Goal: Task Accomplishment & Management: Complete application form

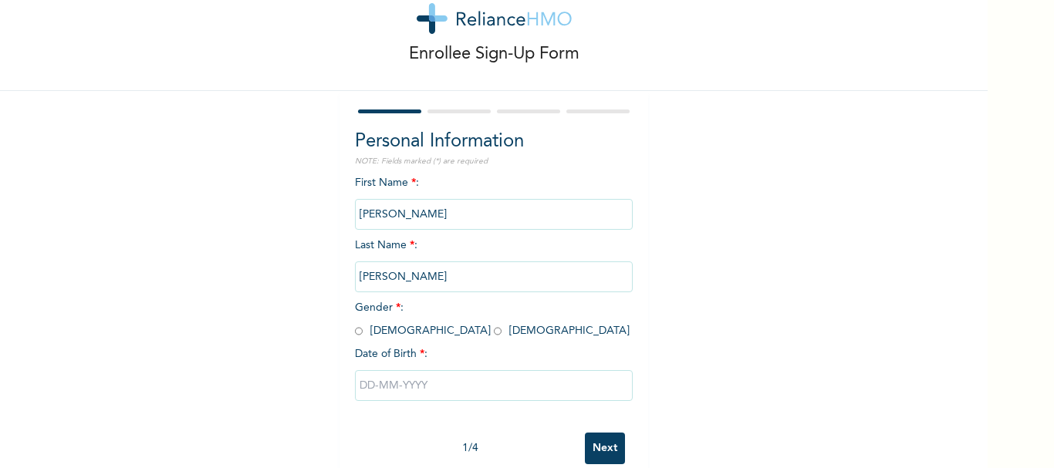
scroll to position [74, 0]
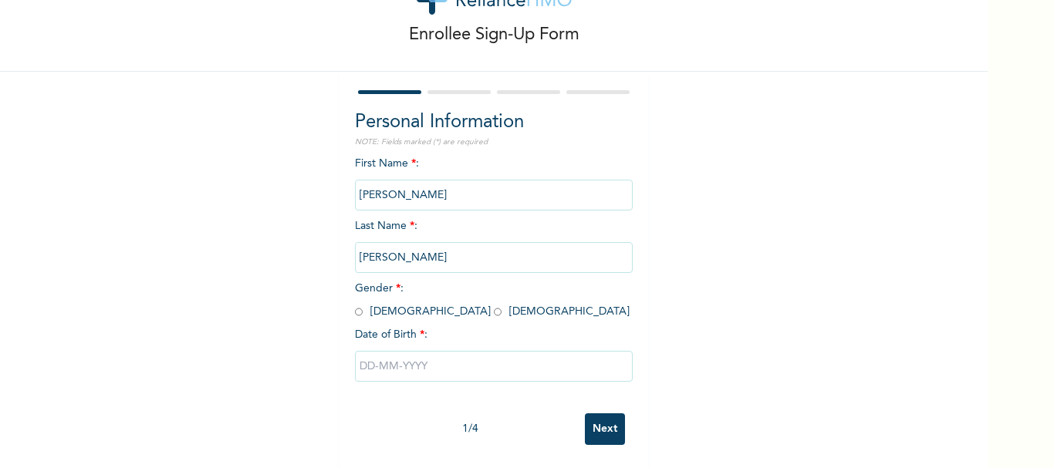
click at [355, 305] on input "radio" at bounding box center [359, 312] width 8 height 15
radio input "true"
click at [381, 355] on input "text" at bounding box center [494, 366] width 278 height 31
select select "7"
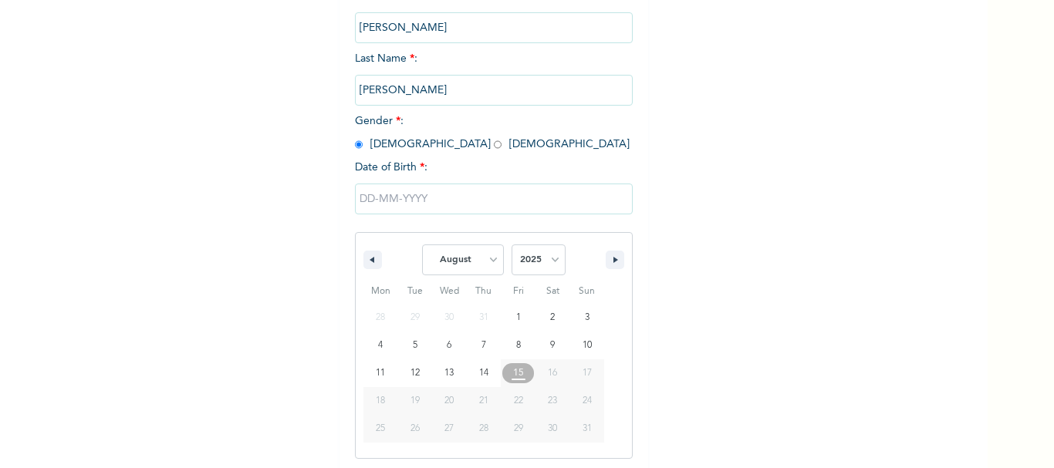
scroll to position [233, 0]
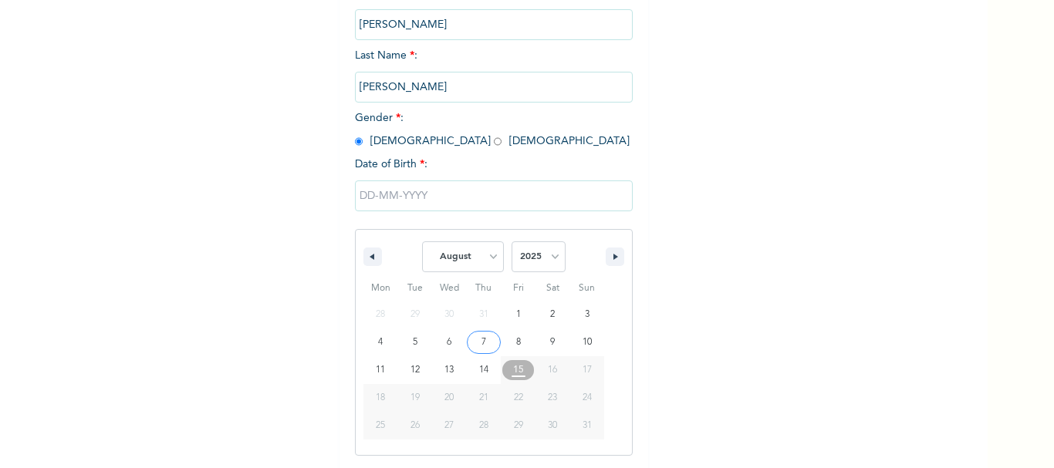
type input "[DATE]"
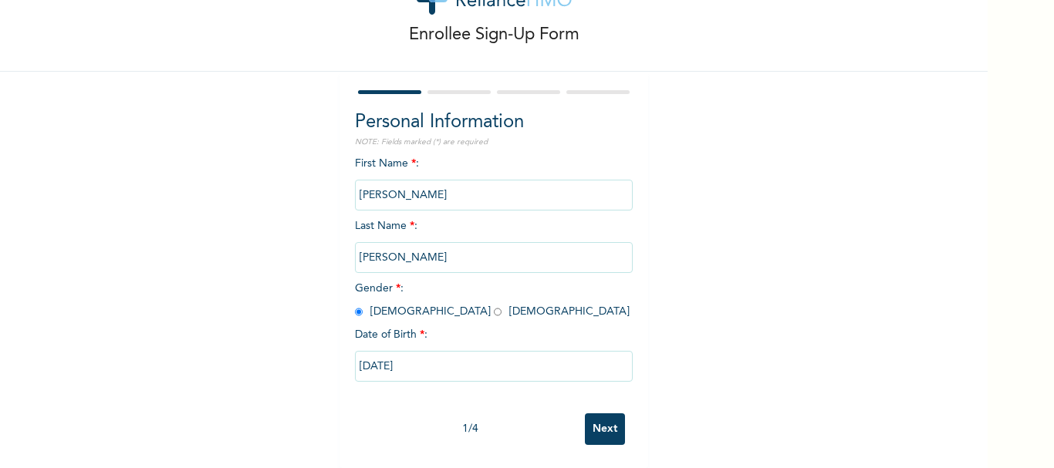
click at [427, 358] on input "[DATE]" at bounding box center [494, 366] width 278 height 31
select select "7"
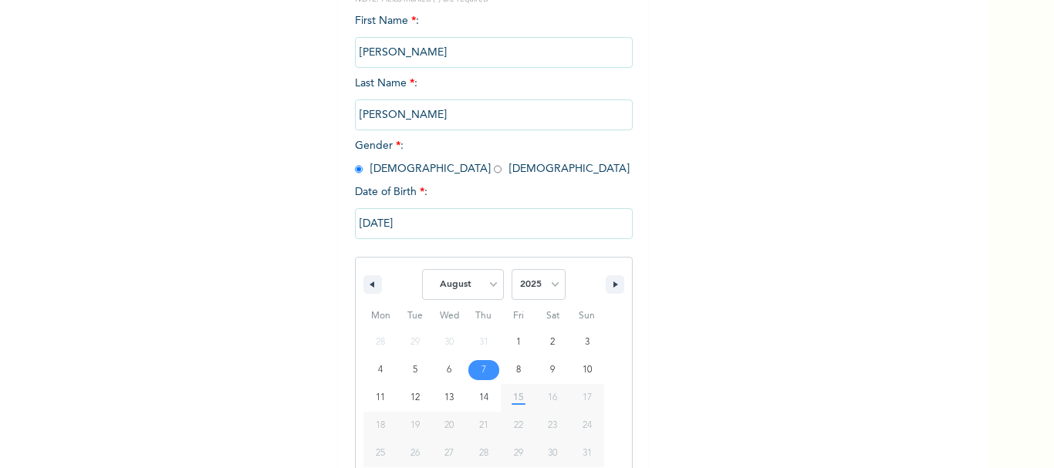
scroll to position [233, 0]
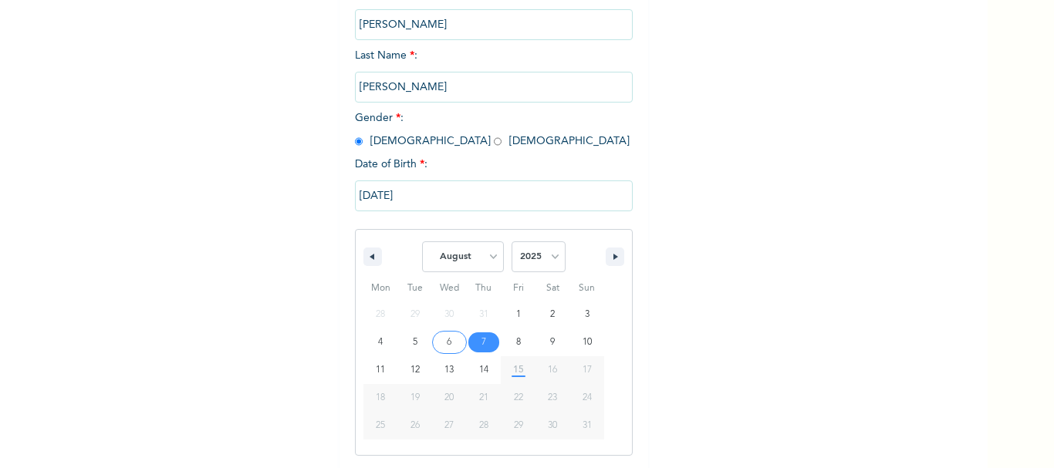
drag, startPoint x: 488, startPoint y: 256, endPoint x: 468, endPoint y: 66, distance: 190.9
click at [468, 66] on div "First Name * : [PERSON_NAME] Last Name * : [PERSON_NAME] Gender * : [DEMOGRAPHI…" at bounding box center [494, 228] width 278 height 487
click at [550, 255] on select "2025 2024 2023 2022 2021 2020 2019 2018 2017 2016 2015 2014 2013 2012 2011 2010…" at bounding box center [539, 256] width 54 height 31
select select "1980"
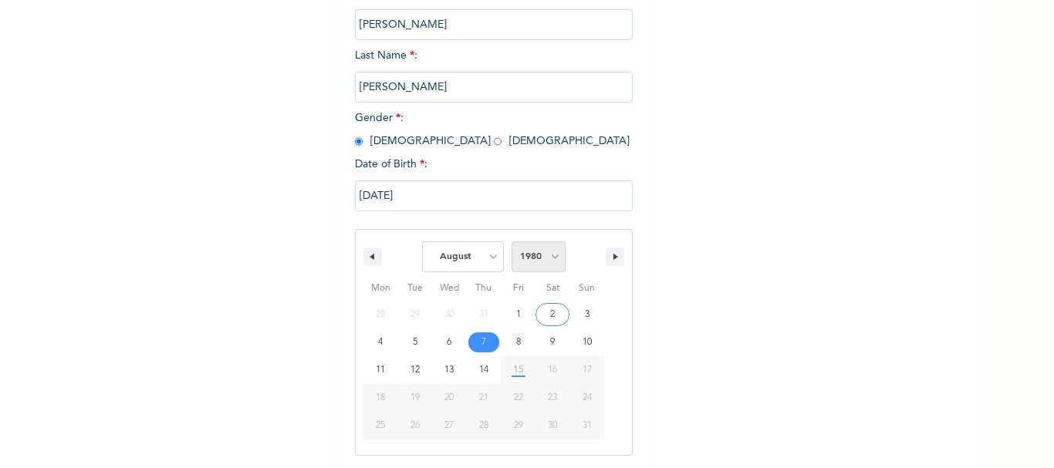
click at [512, 242] on select "2025 2024 2023 2022 2021 2020 2019 2018 2017 2016 2015 2014 2013 2012 2011 2010…" at bounding box center [539, 256] width 54 height 31
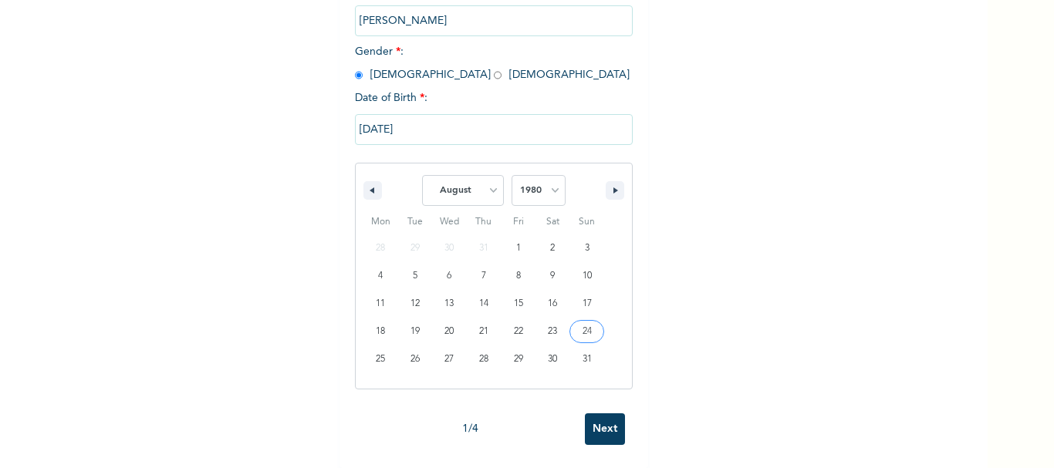
scroll to position [74, 0]
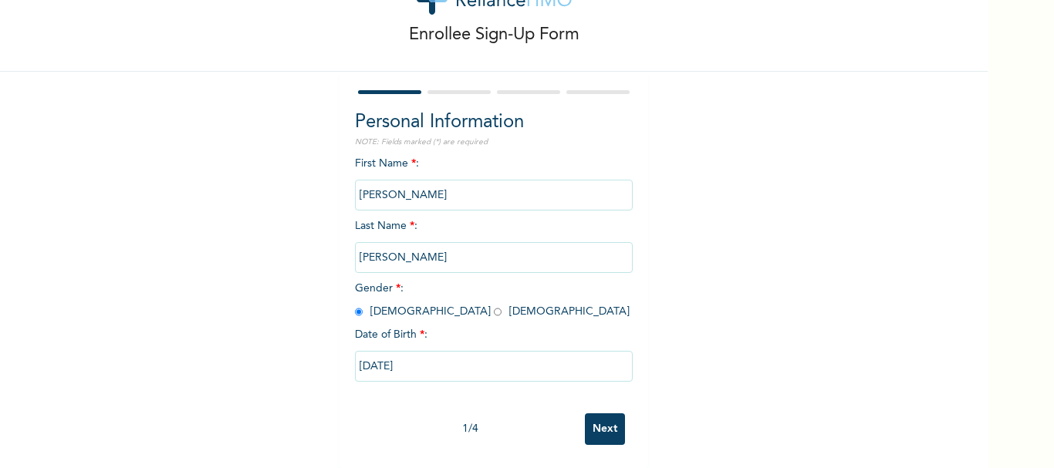
click at [596, 419] on input "Next" at bounding box center [605, 430] width 40 height 32
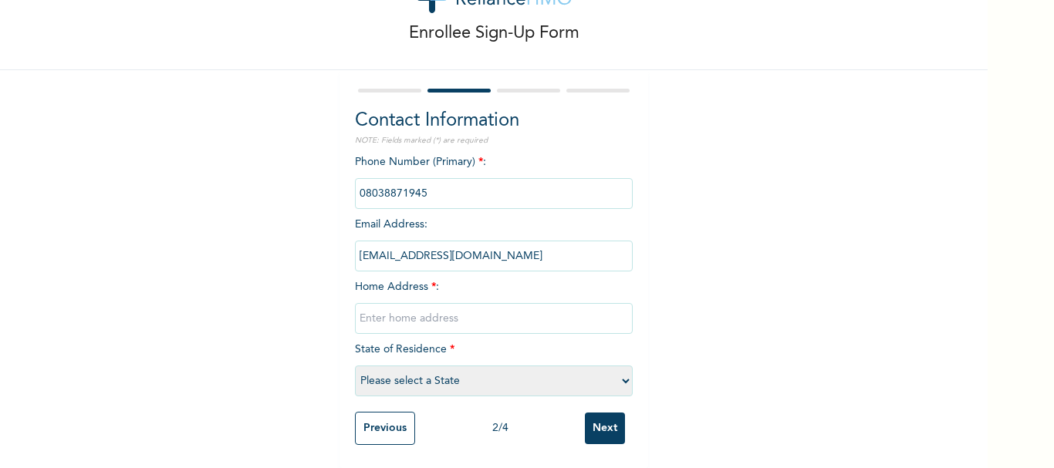
click at [376, 304] on input "text" at bounding box center [494, 318] width 278 height 31
type input "old ndele road [PERSON_NAME]"
click at [617, 371] on select "Please select a State [PERSON_NAME] (FCT) [PERSON_NAME] Ibom [GEOGRAPHIC_DATA] …" at bounding box center [494, 381] width 278 height 31
select select "33"
click at [355, 366] on select "Please select a State [PERSON_NAME] (FCT) [PERSON_NAME] Ibom [GEOGRAPHIC_DATA] …" at bounding box center [494, 381] width 278 height 31
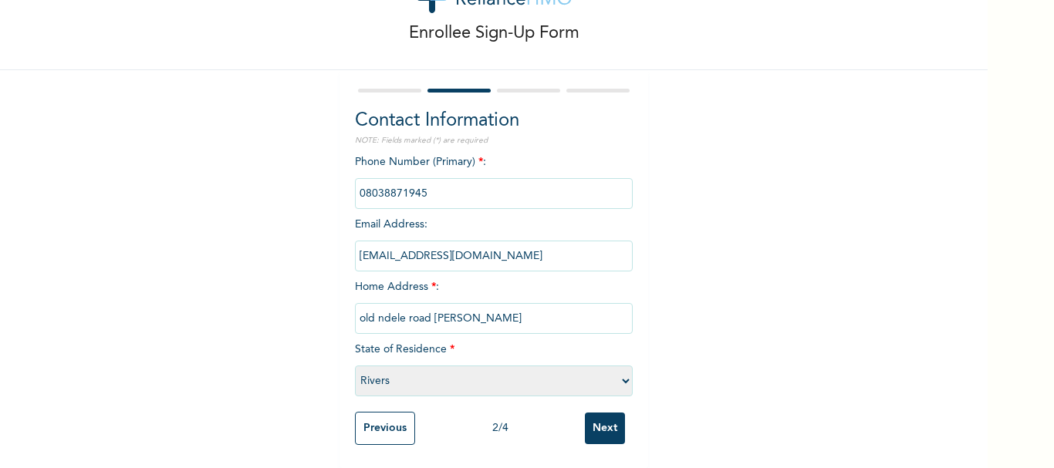
click at [589, 419] on input "Next" at bounding box center [605, 429] width 40 height 32
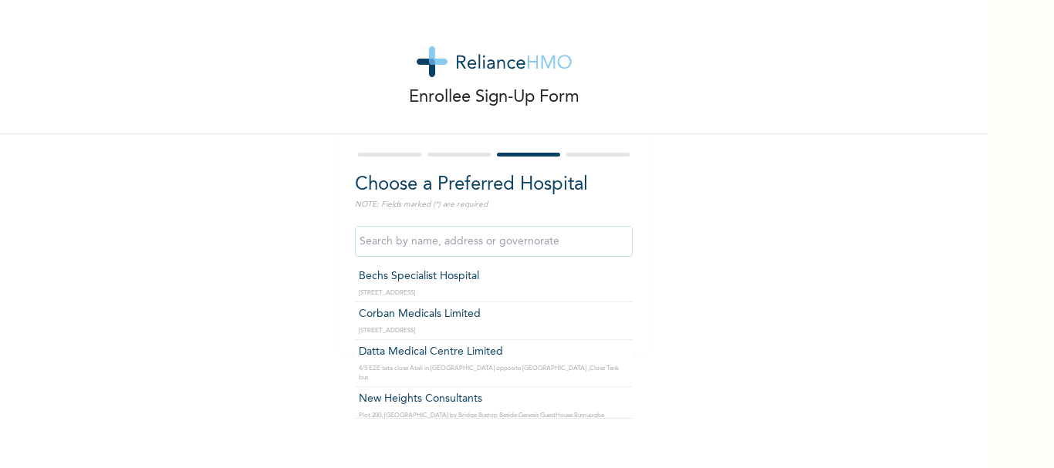
click at [424, 242] on input "text" at bounding box center [494, 241] width 278 height 31
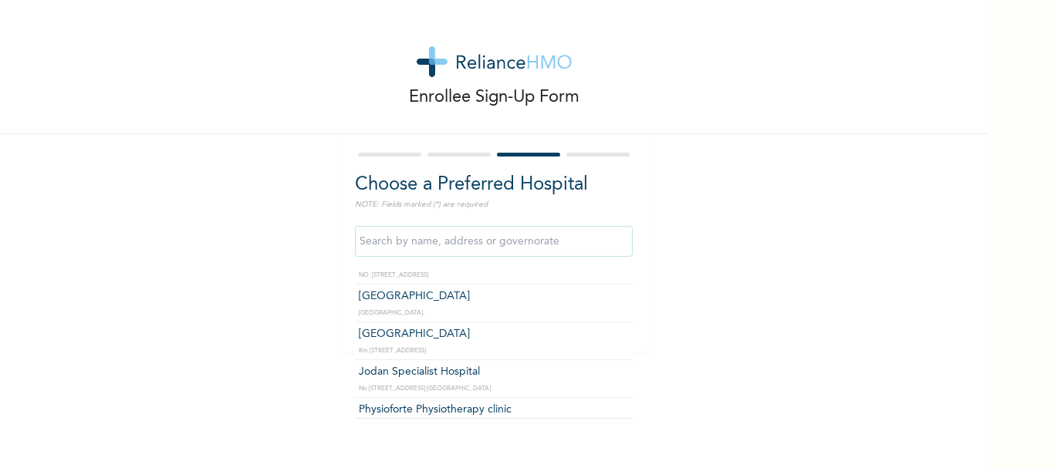
scroll to position [3454, 0]
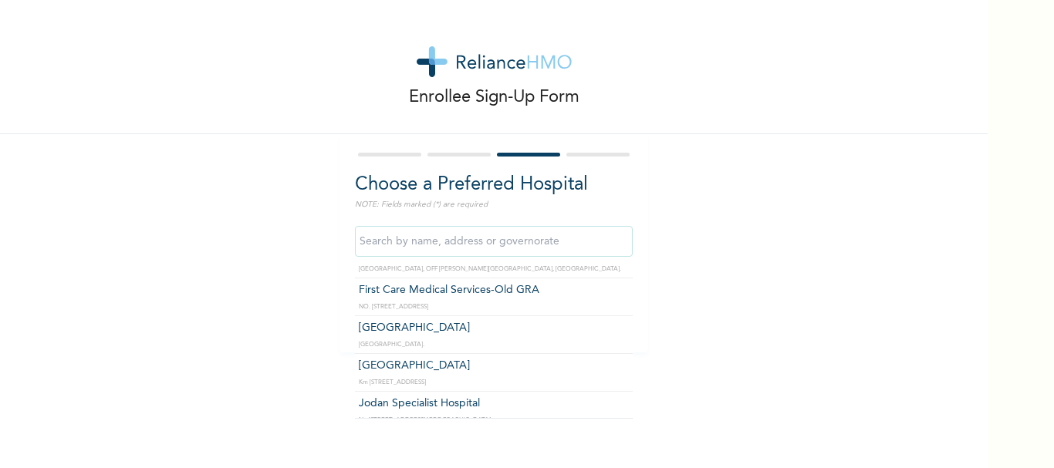
type input "[GEOGRAPHIC_DATA]"
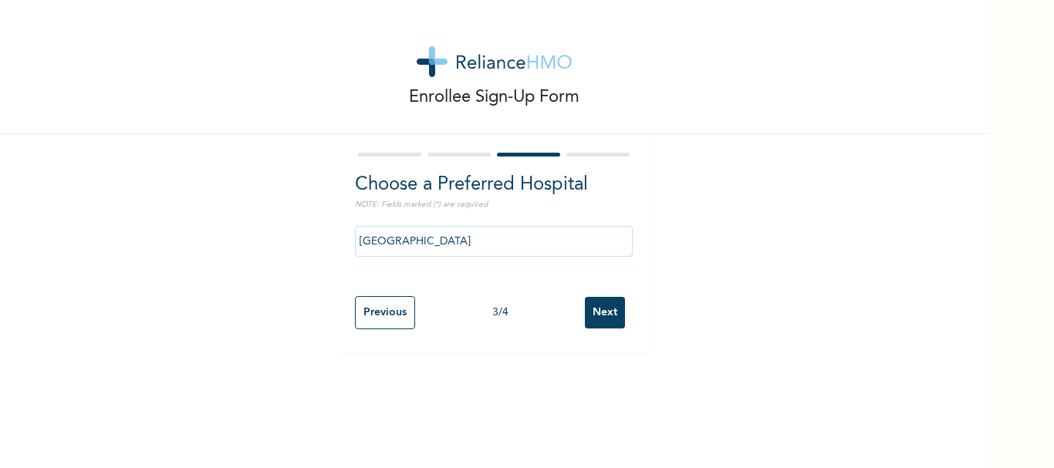
click at [599, 313] on input "Next" at bounding box center [605, 313] width 40 height 32
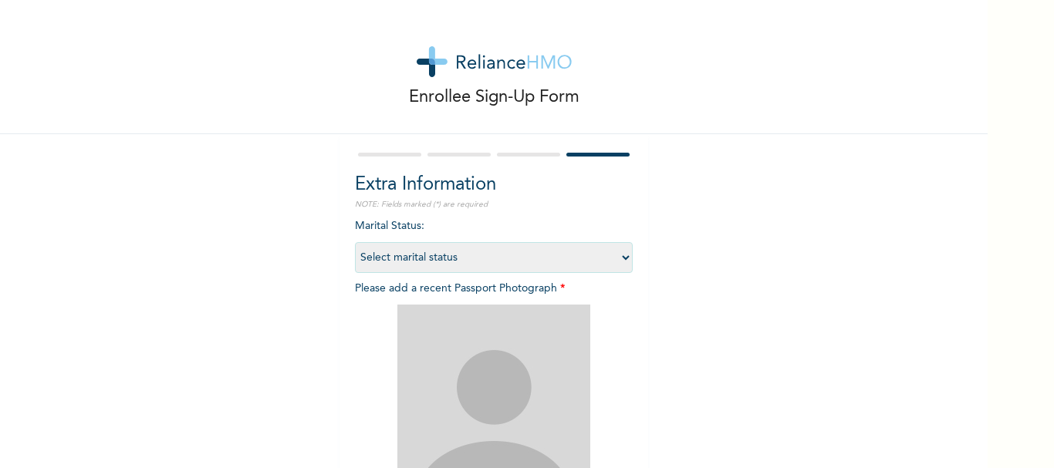
click at [620, 257] on select "Select marital status [DEMOGRAPHIC_DATA] Married [DEMOGRAPHIC_DATA] Widow/[DEMO…" at bounding box center [494, 257] width 278 height 31
select select "2"
click at [355, 242] on select "Select marital status [DEMOGRAPHIC_DATA] Married [DEMOGRAPHIC_DATA] Widow/[DEMO…" at bounding box center [494, 257] width 278 height 31
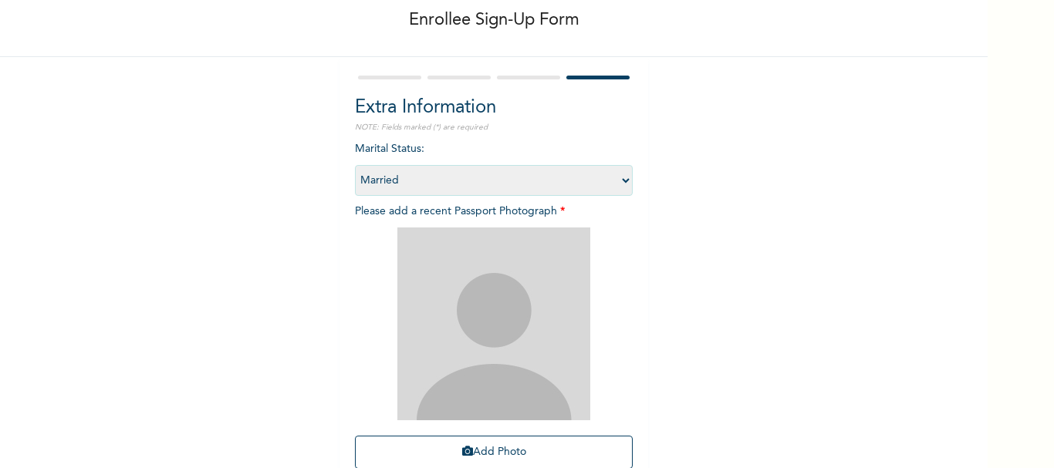
scroll to position [154, 0]
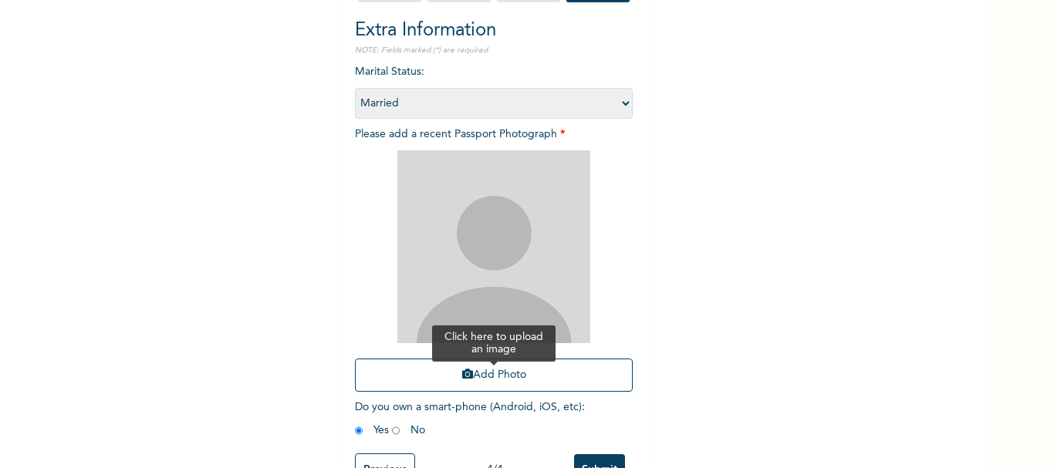
click at [484, 377] on button "Add Photo" at bounding box center [494, 375] width 278 height 33
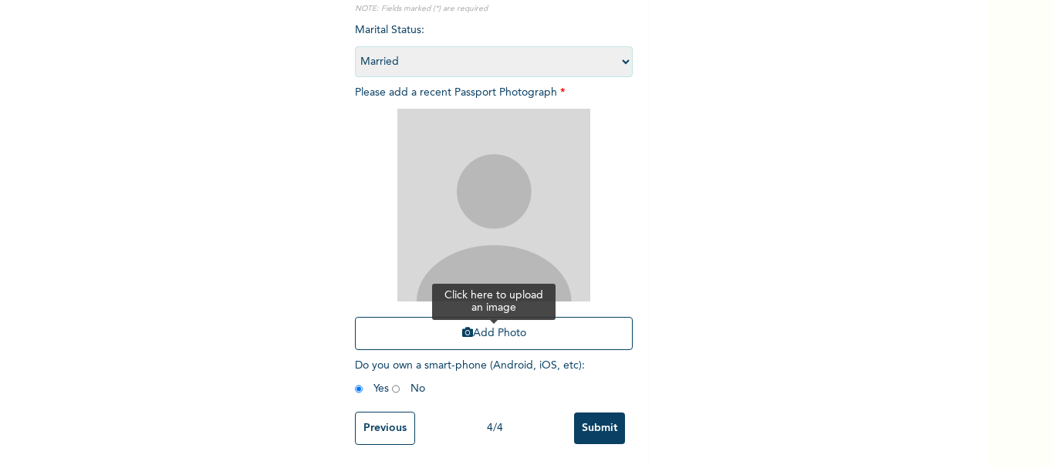
click at [372, 321] on button "Add Photo" at bounding box center [494, 333] width 278 height 33
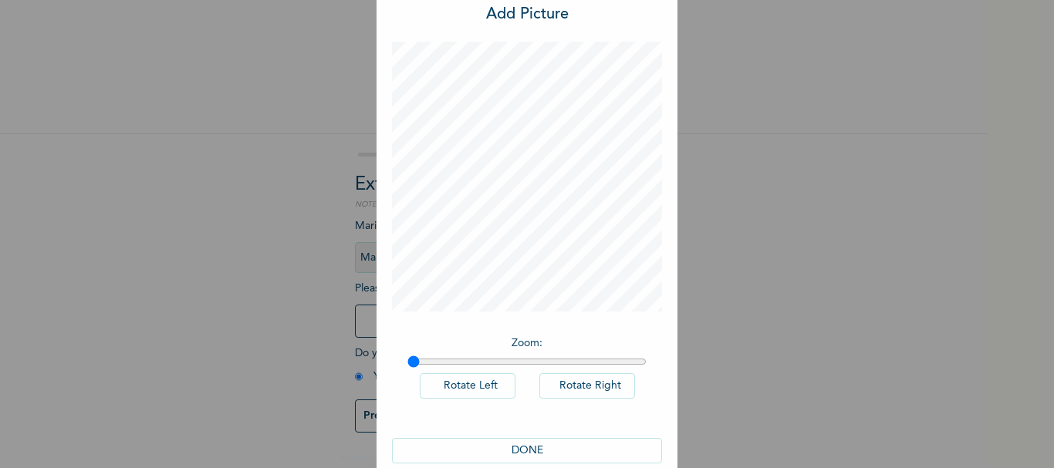
scroll to position [70, 0]
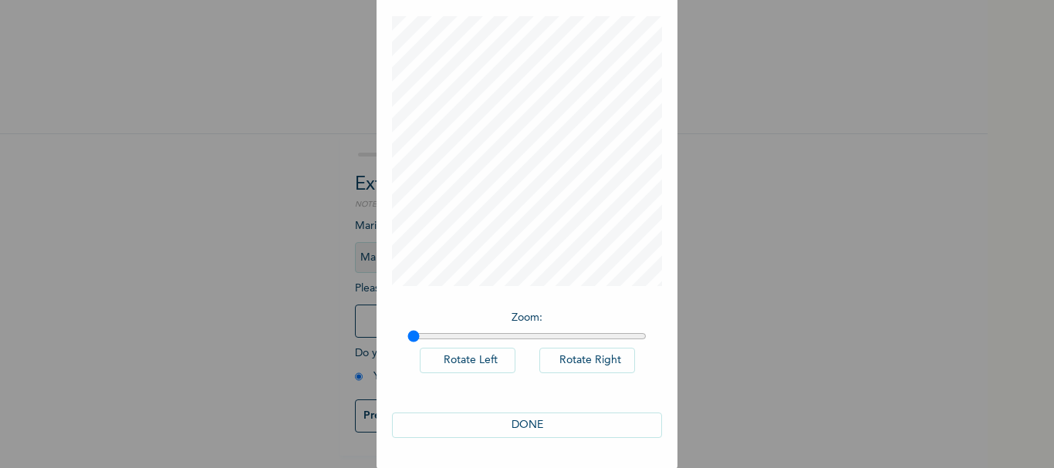
click at [524, 425] on button "DONE" at bounding box center [527, 425] width 270 height 25
click at [573, 360] on button "Rotate Right" at bounding box center [587, 360] width 96 height 25
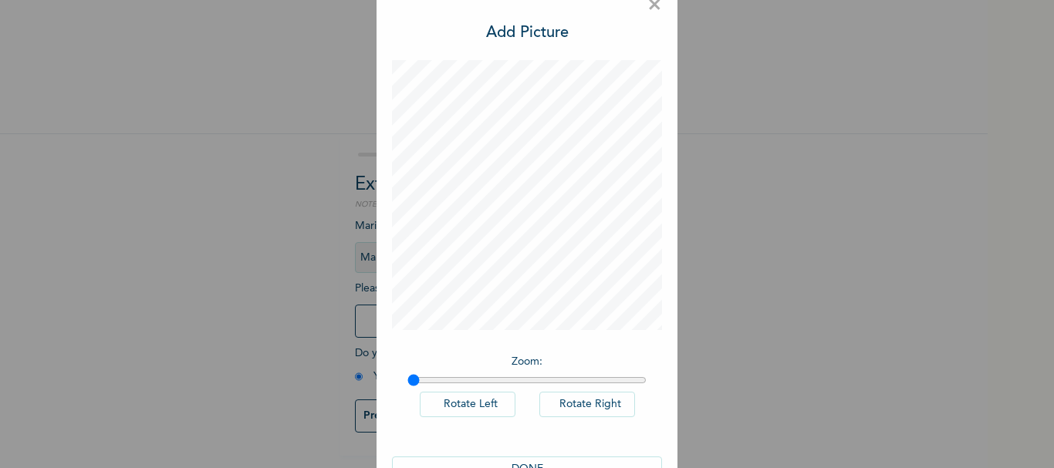
scroll to position [0, 0]
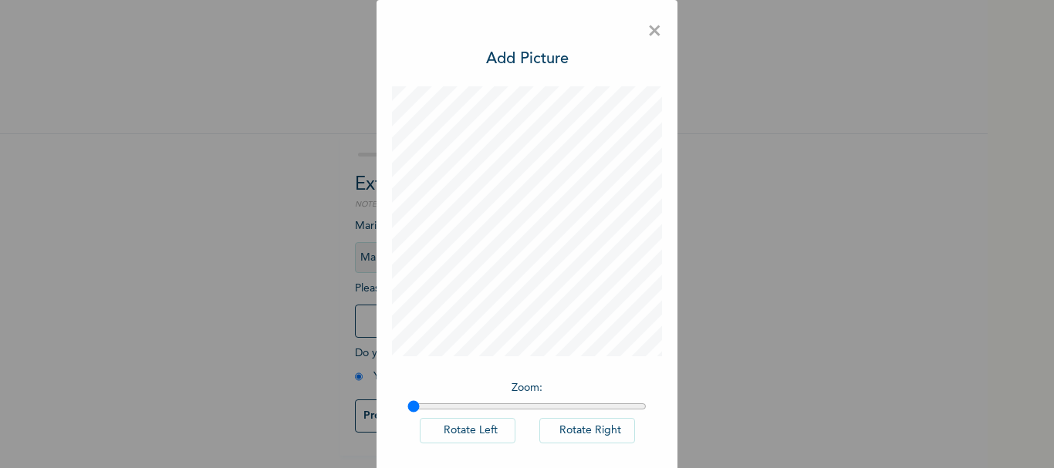
click at [647, 32] on span "×" at bounding box center [654, 31] width 15 height 32
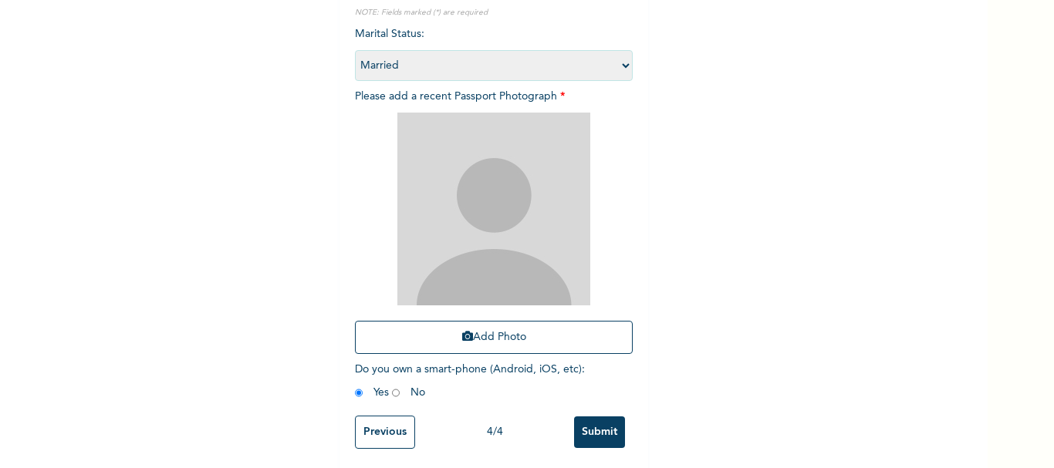
scroll to position [208, 0]
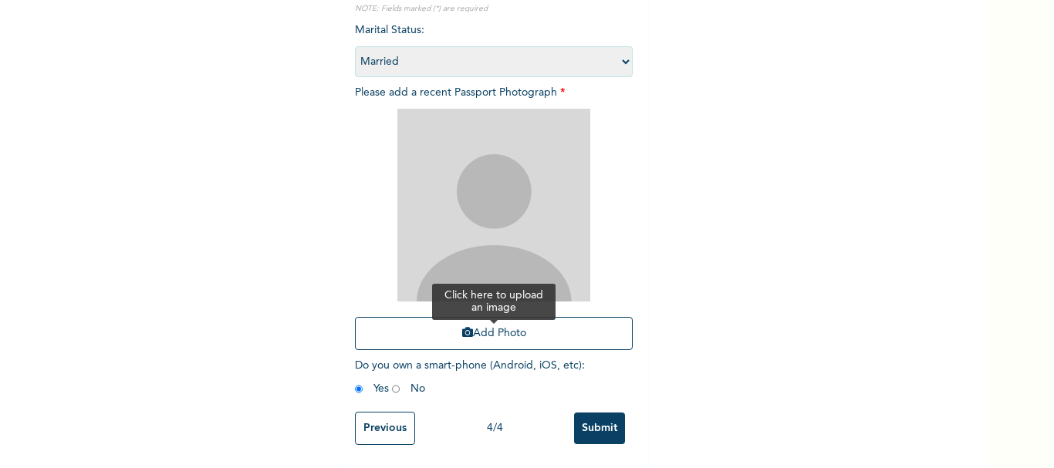
click at [472, 320] on button "Add Photo" at bounding box center [494, 333] width 278 height 33
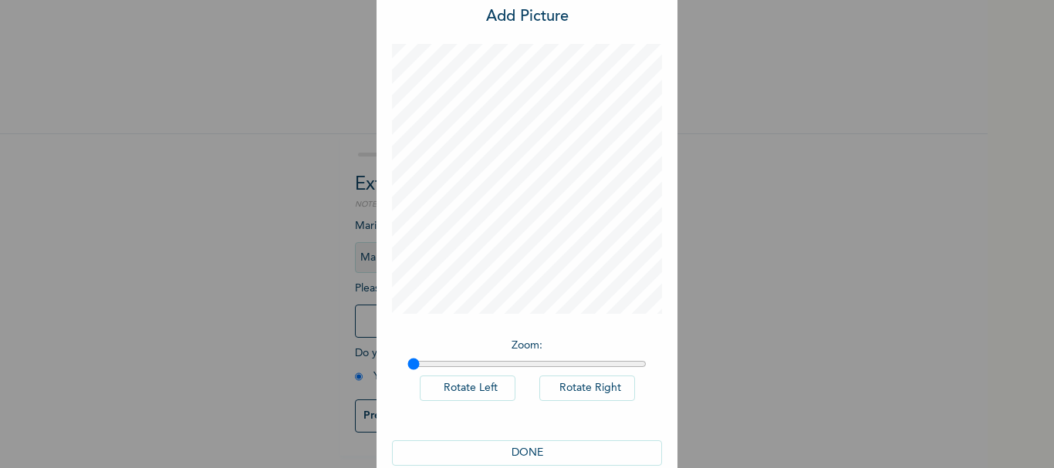
scroll to position [70, 0]
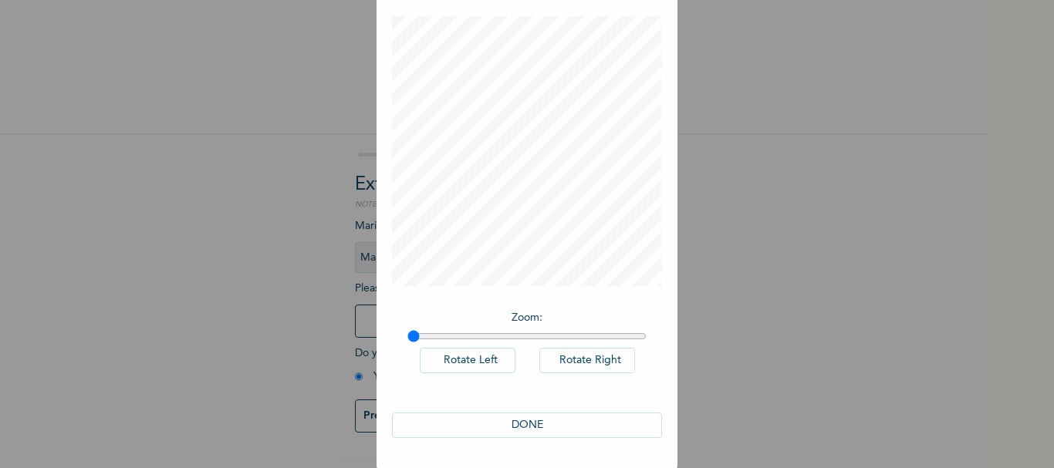
click at [510, 425] on button "DONE" at bounding box center [527, 425] width 270 height 25
click at [518, 315] on p "Zoom :" at bounding box center [526, 318] width 239 height 16
click at [407, 336] on input "range" at bounding box center [526, 336] width 239 height 12
drag, startPoint x: 411, startPoint y: 335, endPoint x: 660, endPoint y: 336, distance: 248.4
type input "2"
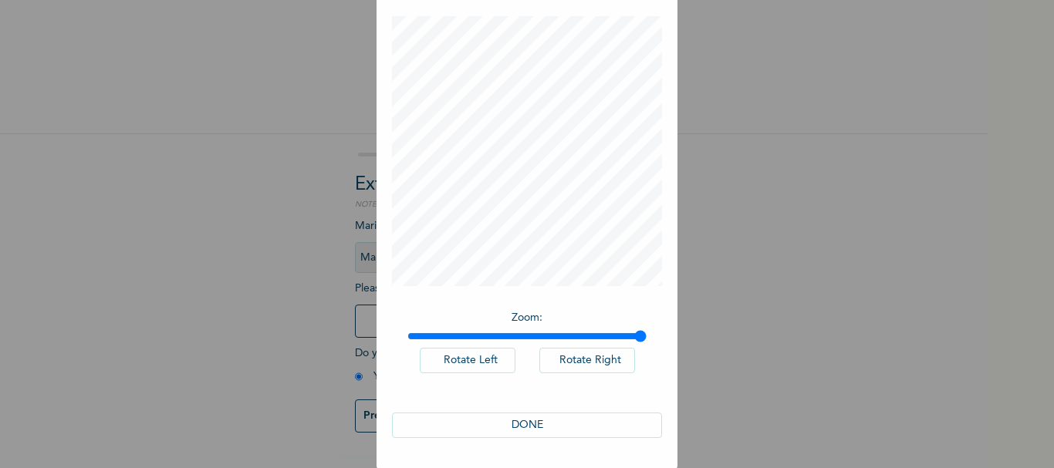
click at [647, 336] on input "range" at bounding box center [526, 336] width 239 height 12
click at [515, 417] on button "DONE" at bounding box center [527, 425] width 270 height 25
click at [515, 425] on button "DONE" at bounding box center [527, 425] width 270 height 25
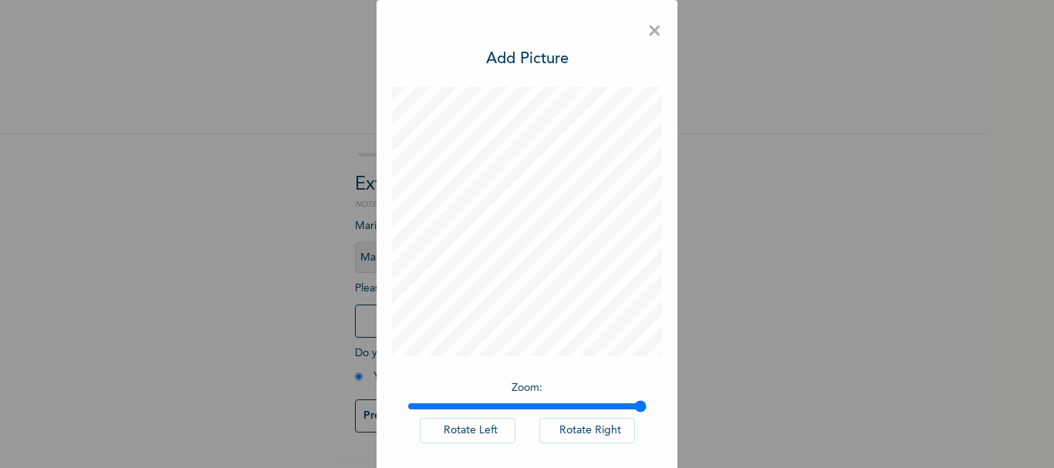
click at [650, 29] on span "×" at bounding box center [654, 31] width 15 height 32
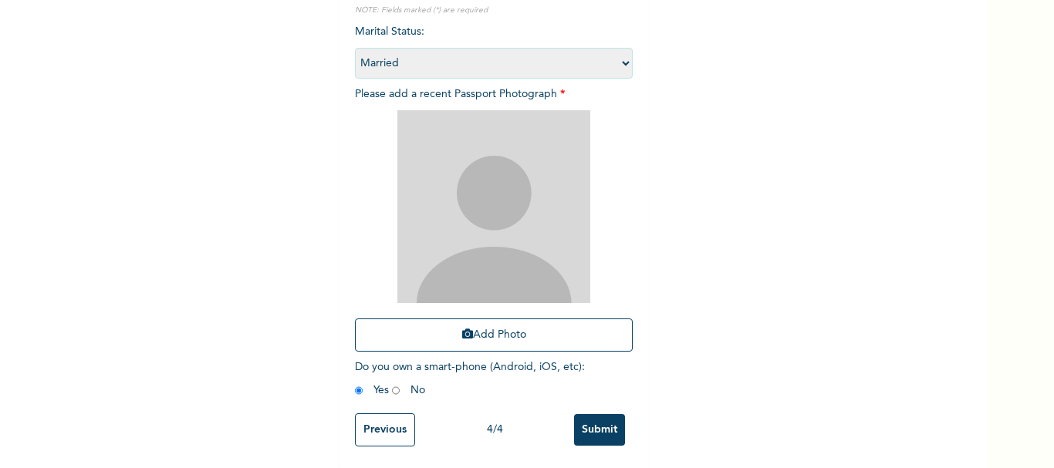
scroll to position [208, 0]
click at [355, 382] on input "radio" at bounding box center [359, 389] width 8 height 15
click at [363, 412] on input "Previous" at bounding box center [385, 428] width 60 height 33
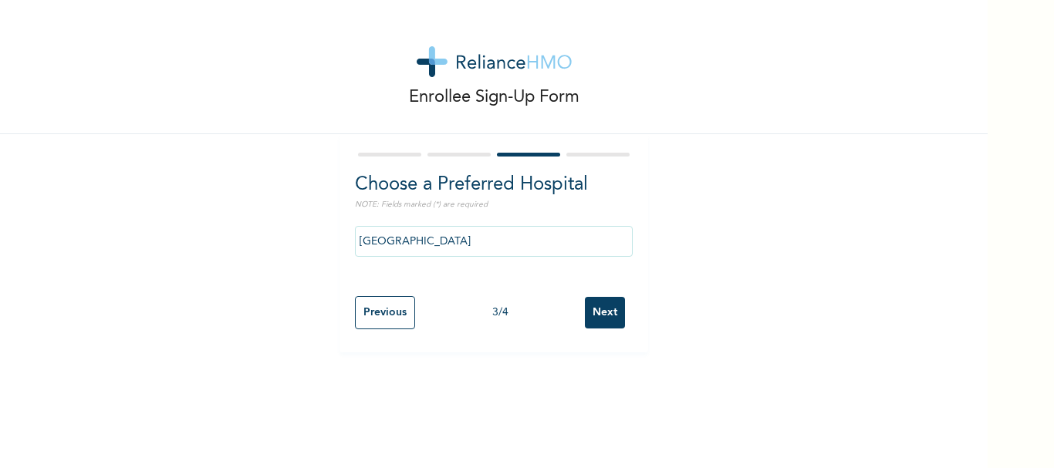
scroll to position [0, 0]
click at [599, 308] on input "Next" at bounding box center [605, 313] width 40 height 32
select select "2"
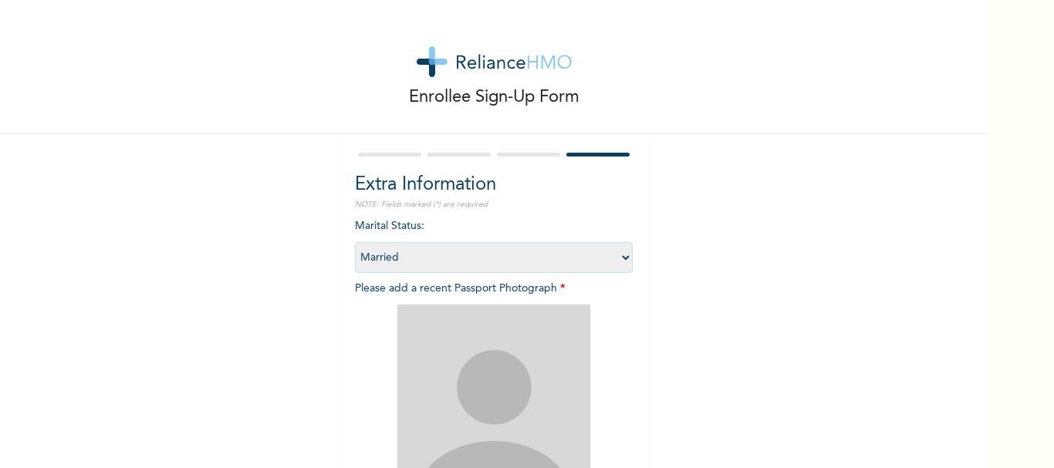
click at [475, 391] on img at bounding box center [493, 401] width 193 height 193
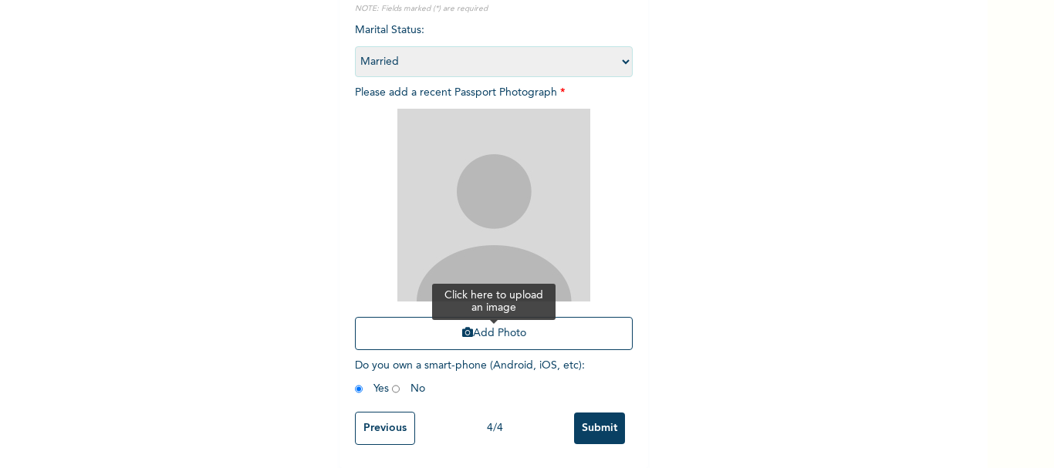
scroll to position [208, 0]
click at [485, 280] on img at bounding box center [493, 205] width 193 height 193
click at [488, 317] on button "Add Photo" at bounding box center [494, 333] width 278 height 33
click at [486, 319] on button "Add Photo" at bounding box center [494, 333] width 278 height 33
click at [599, 413] on input "Submit" at bounding box center [599, 429] width 51 height 32
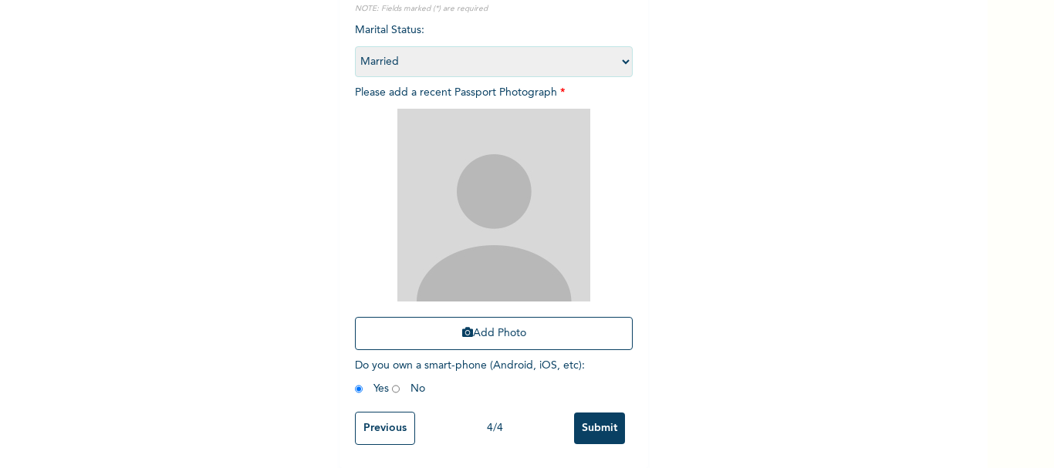
scroll to position [0, 0]
